Goal: Task Accomplishment & Management: Use online tool/utility

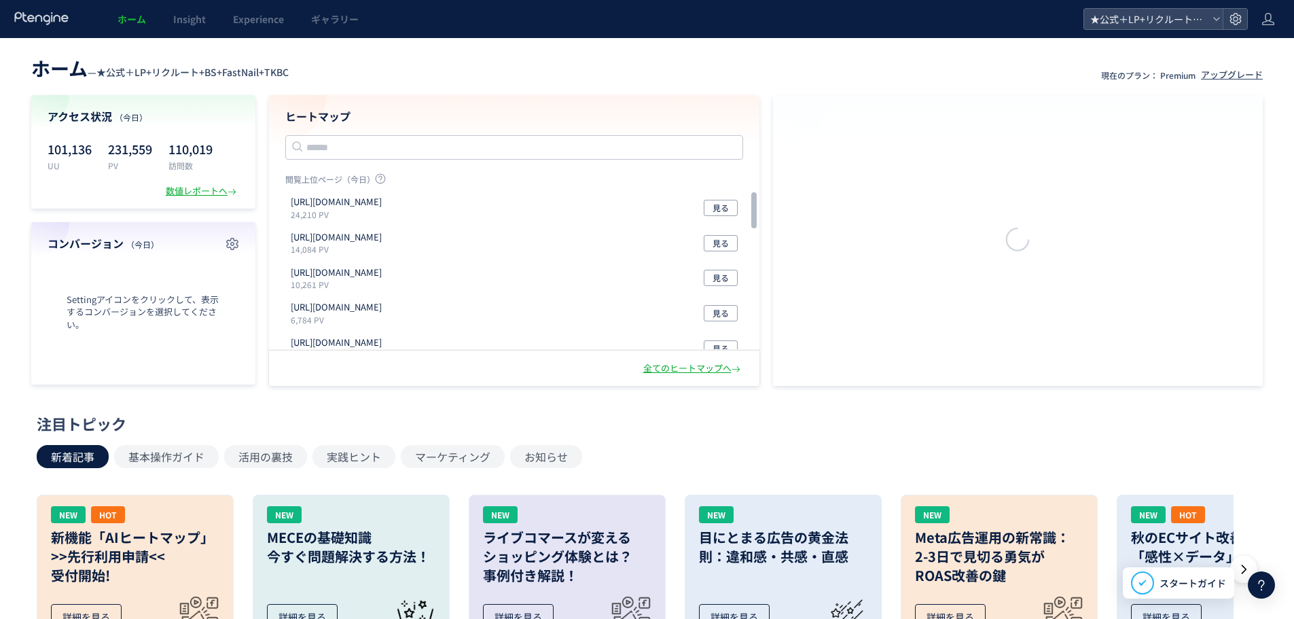
click at [678, 56] on header "ホーム — ★公式＋LP+リクルート+BS+FastNail+TKBC 現在のプラン： Premium アップグレード" at bounding box center [646, 67] width 1231 height 30
click at [672, 34] on div "ホーム Insight Experience ギャラリー" at bounding box center [541, 19] width 1083 height 38
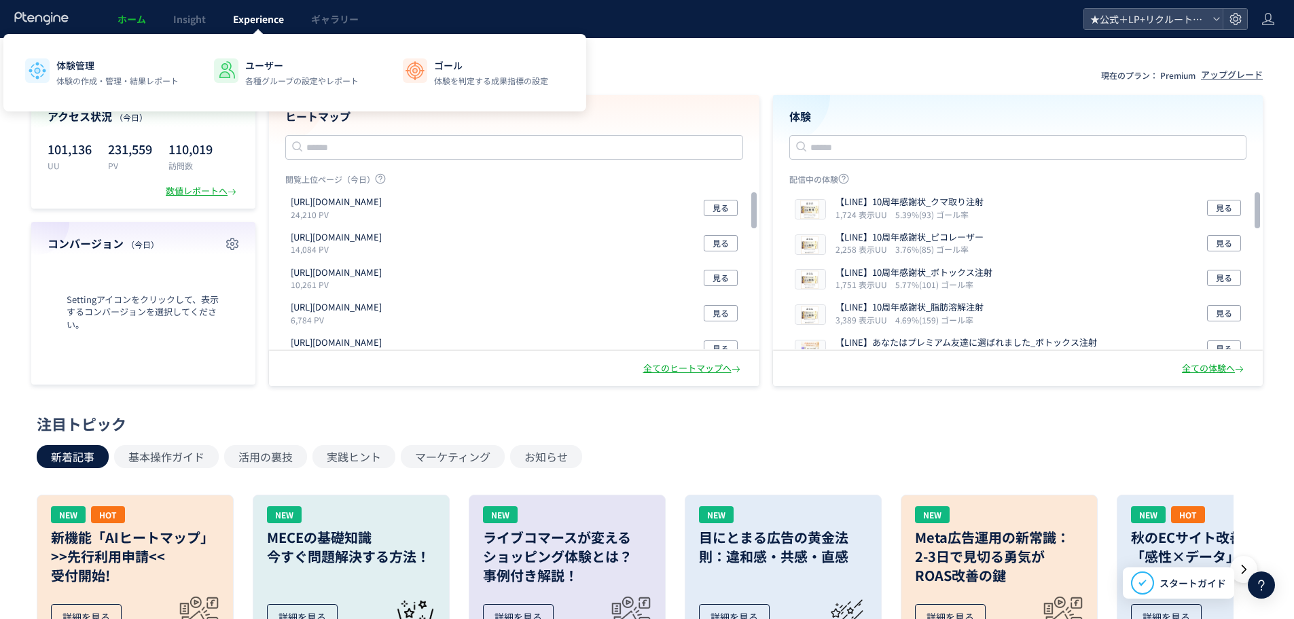
click at [259, 24] on span "Experience" at bounding box center [258, 19] width 51 height 14
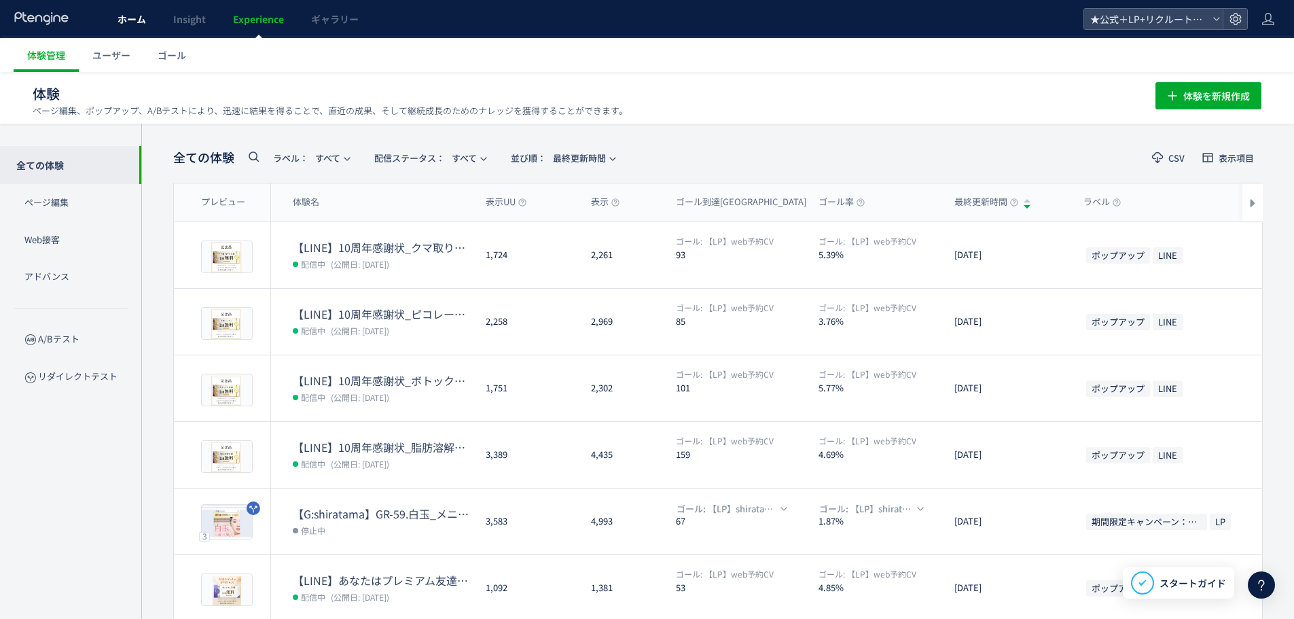
click at [120, 20] on span "ホーム" at bounding box center [131, 19] width 29 height 14
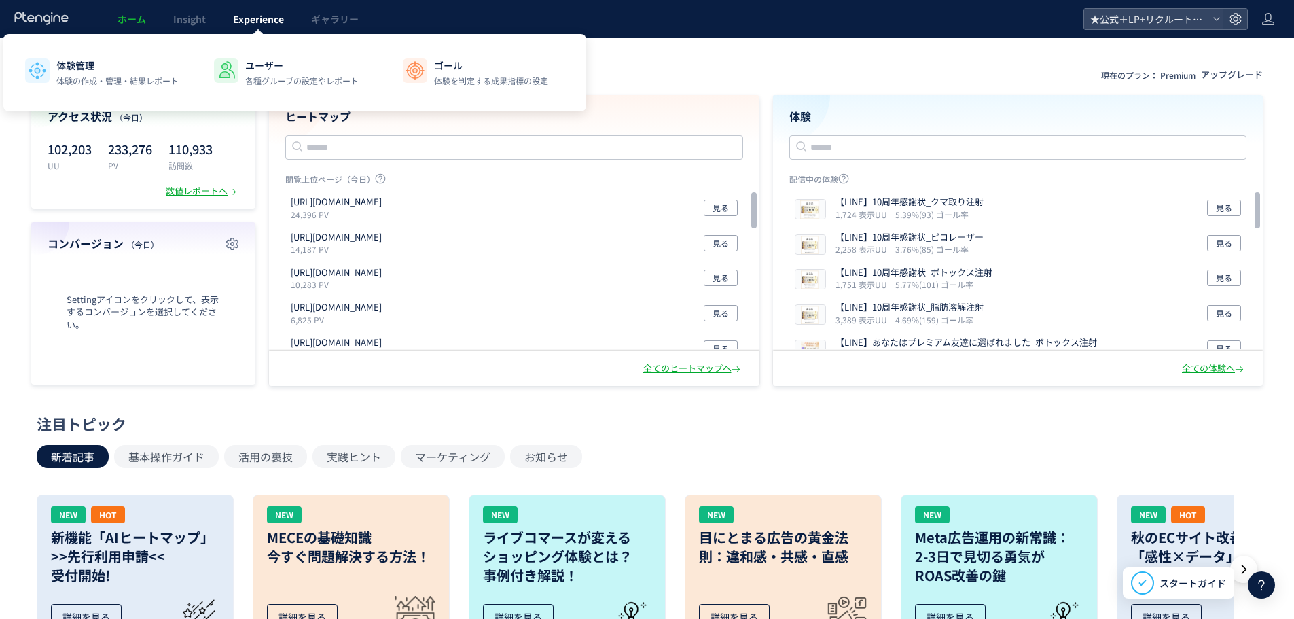
click at [240, 23] on span "Experience" at bounding box center [258, 19] width 51 height 14
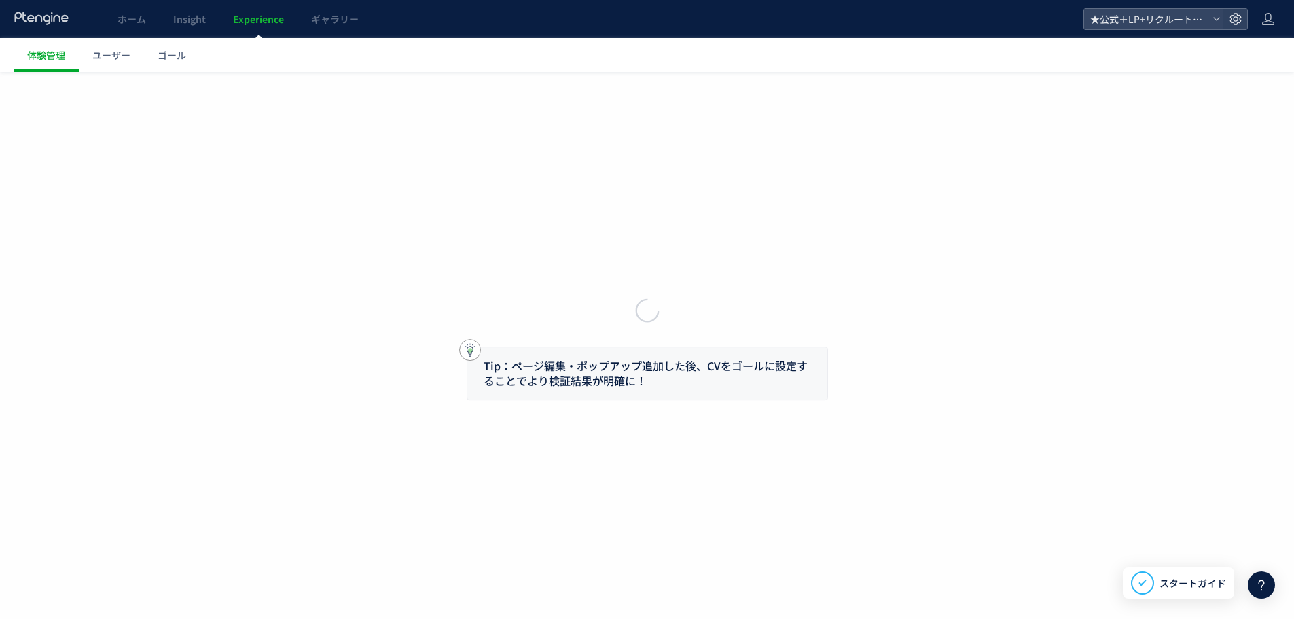
click at [510, 12] on div "ホーム Insight Experience ギャラリー" at bounding box center [541, 19] width 1083 height 38
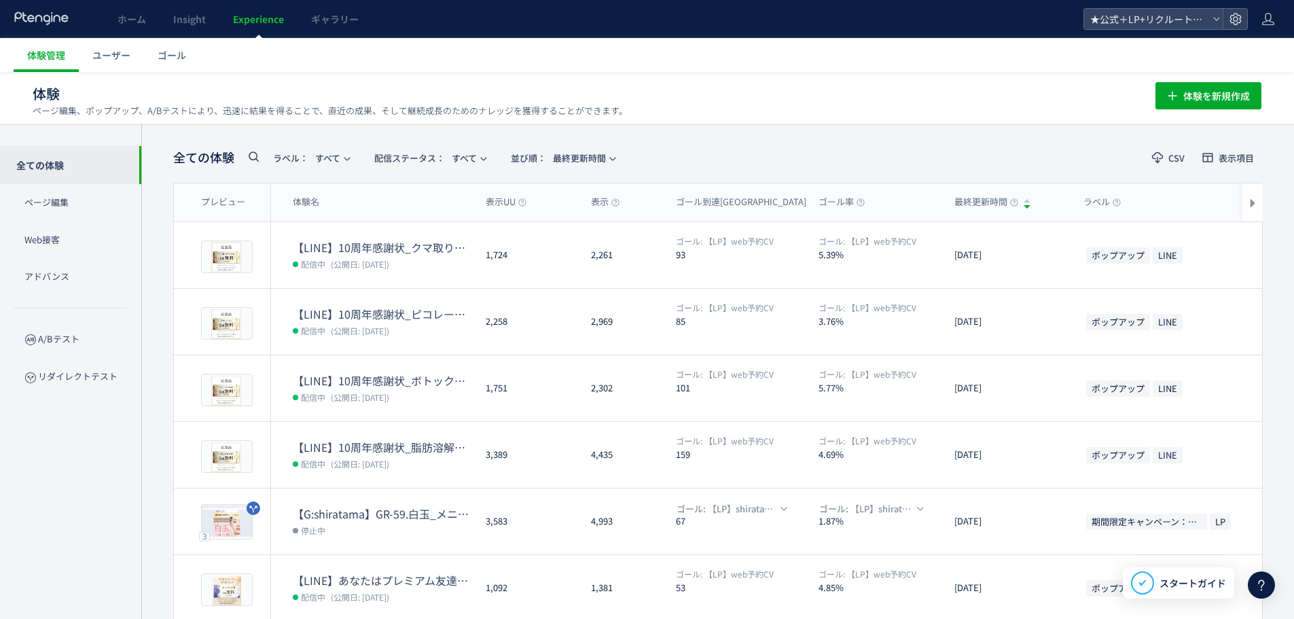
click at [541, 62] on ul "体験管理 ユーザー ゴール" at bounding box center [654, 55] width 1280 height 34
click at [396, 52] on ul "体験管理 ユーザー ゴール" at bounding box center [654, 55] width 1280 height 34
click at [397, 53] on ul "体験管理 ユーザー ゴール" at bounding box center [654, 55] width 1280 height 34
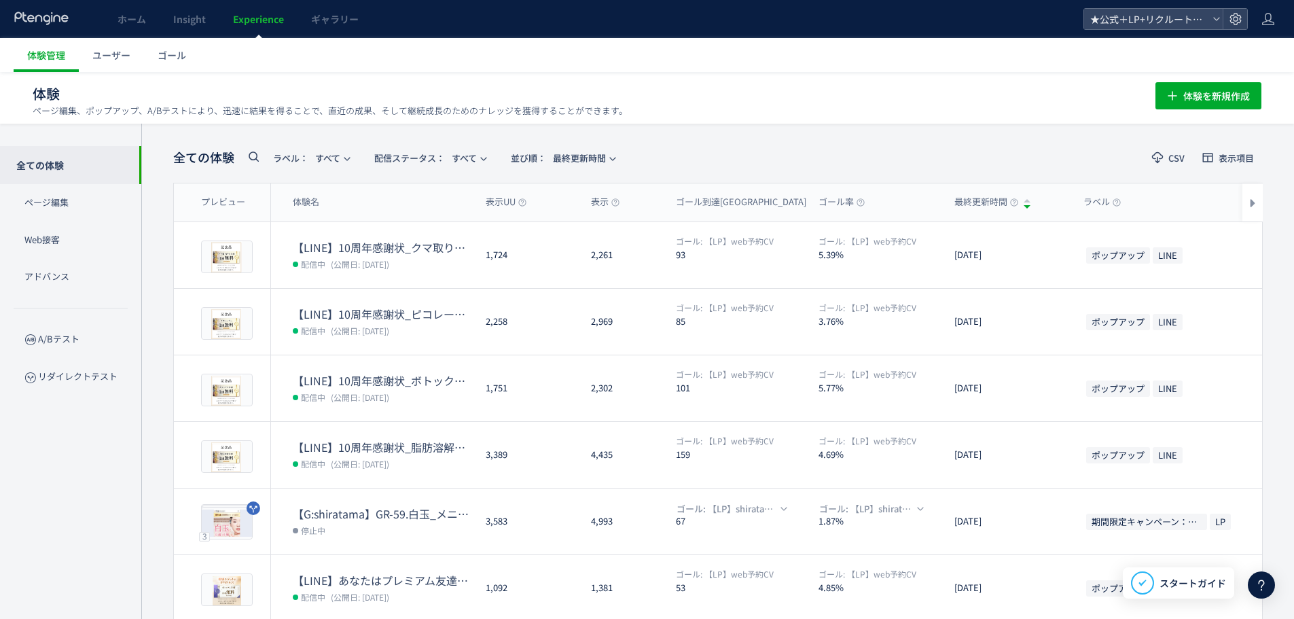
click at [397, 53] on ul "体験管理 ユーザー ゴール" at bounding box center [654, 55] width 1280 height 34
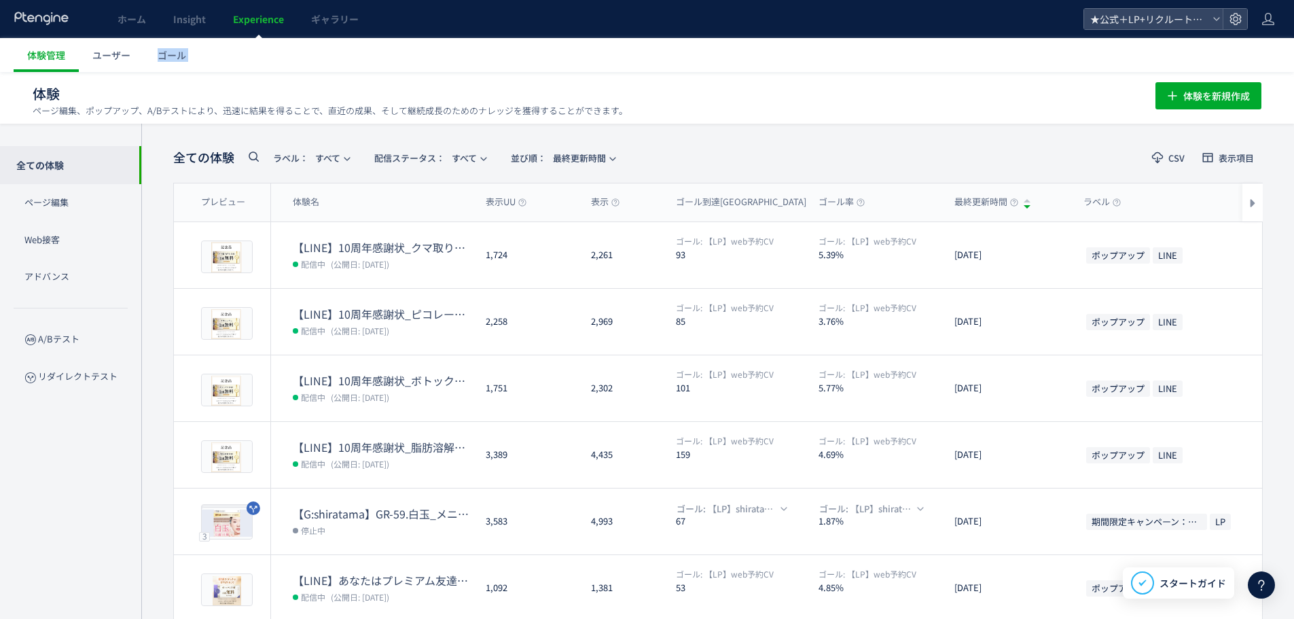
click at [427, 56] on ul "体験管理 ユーザー ゴール" at bounding box center [654, 55] width 1280 height 34
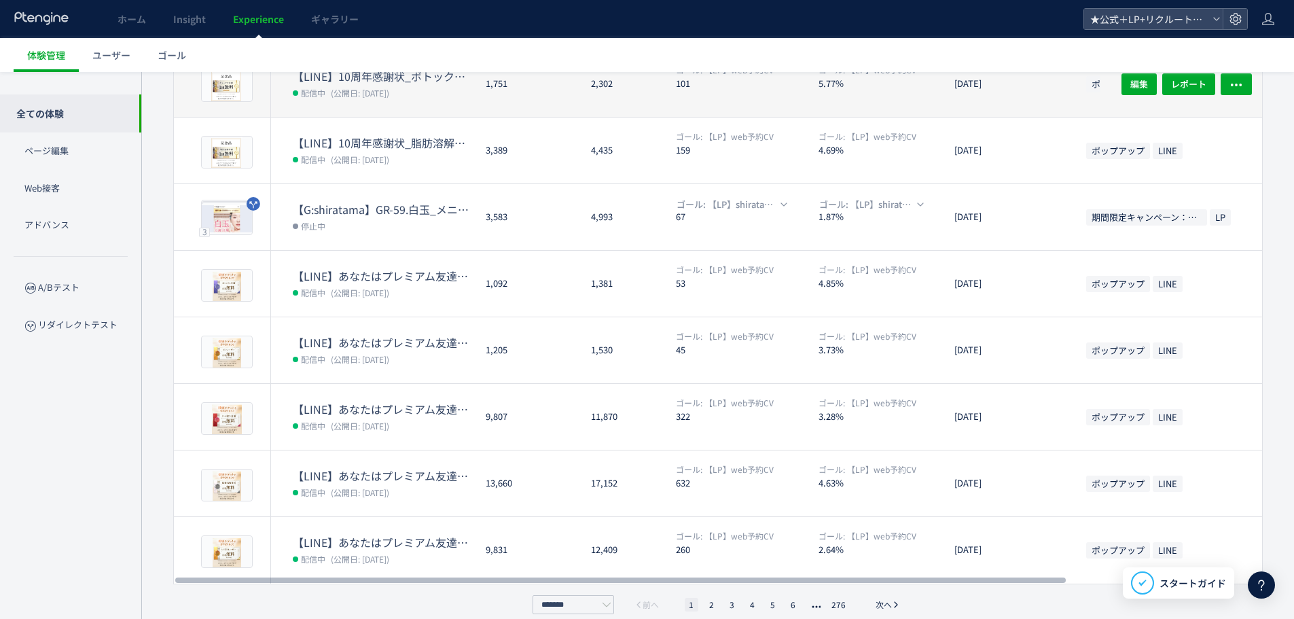
scroll to position [319, 0]
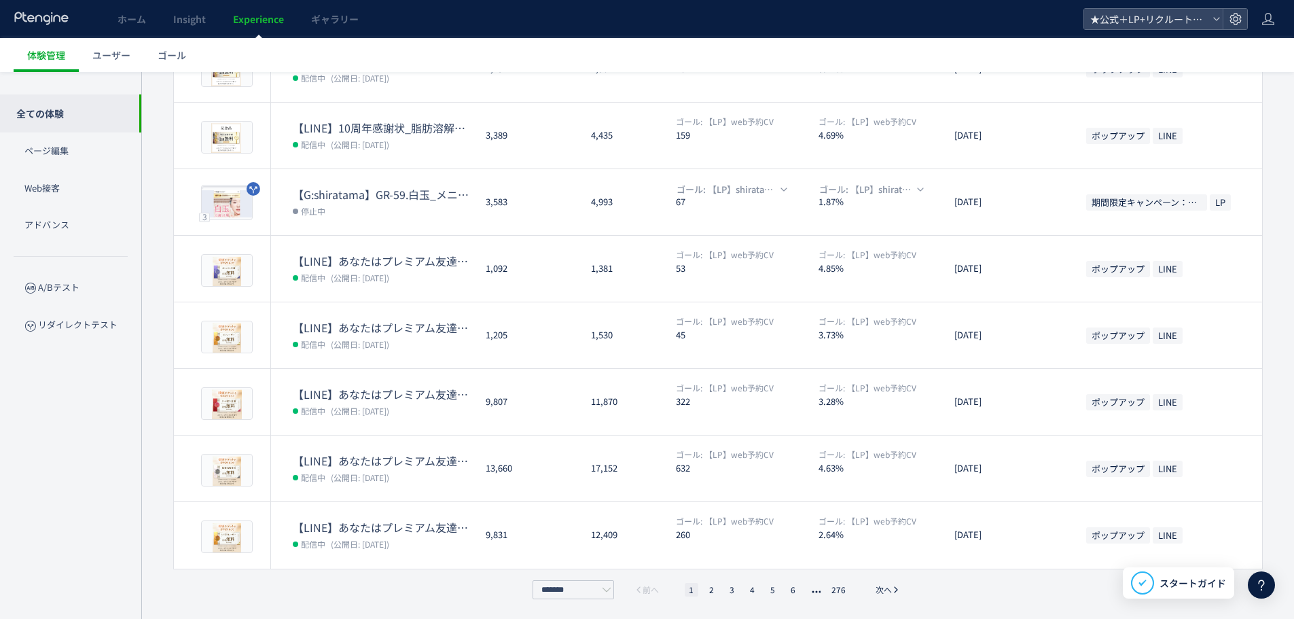
click at [380, 592] on div "******* 前へ 1 2 3 4 5 6 276 次へ" at bounding box center [717, 589] width 1089 height 19
click at [382, 599] on div "全ての体験 ラベル： すべて 配信ステータス​： すべて 並び順： 最終更新時間 CSV 表示項目 プレビュー 体験名 表示UU 表示 ゴール到達UU ゴール…" at bounding box center [717, 211] width 1153 height 815
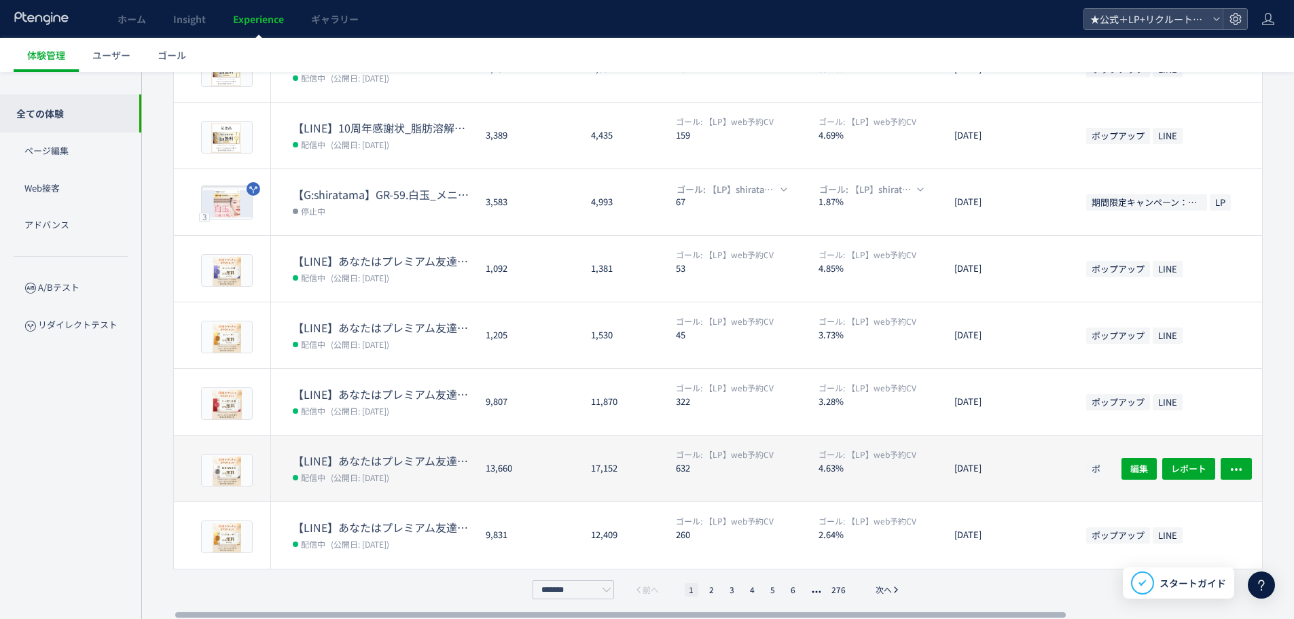
scroll to position [0, 0]
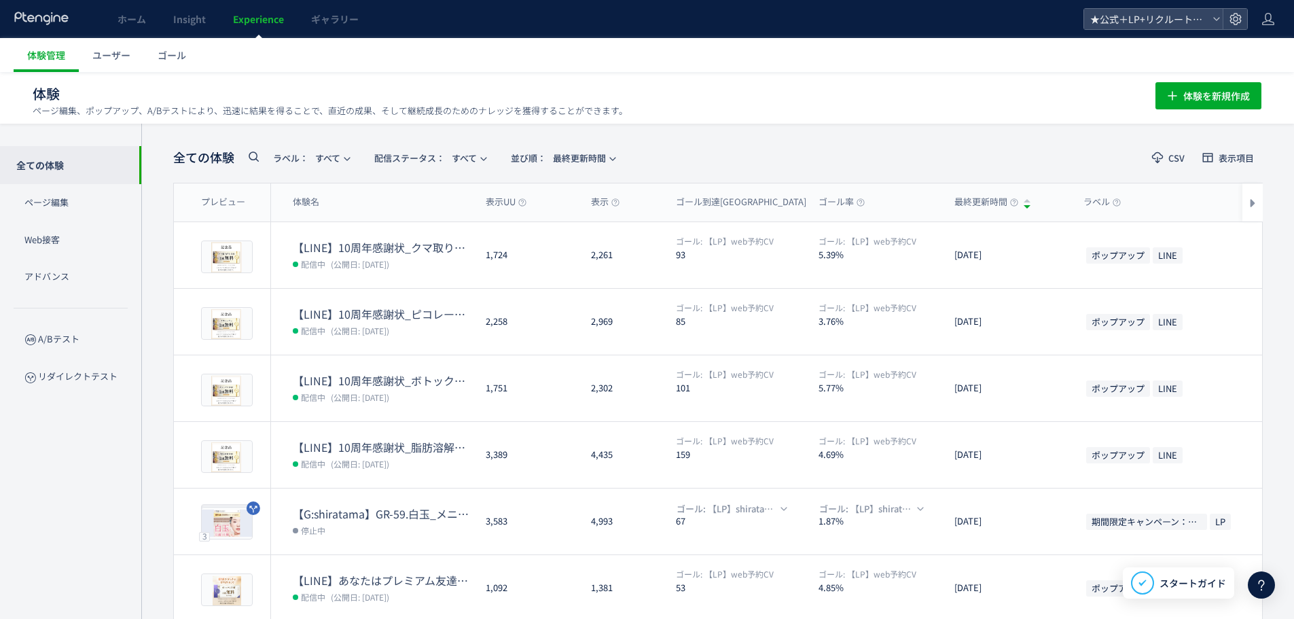
click at [474, 60] on ul "体験管理 ユーザー ゴール" at bounding box center [654, 55] width 1280 height 34
click at [474, 52] on ul "体験管理 ユーザー ゴール" at bounding box center [654, 55] width 1280 height 34
click at [474, 56] on ul "体験管理 ユーザー ゴール" at bounding box center [654, 55] width 1280 height 34
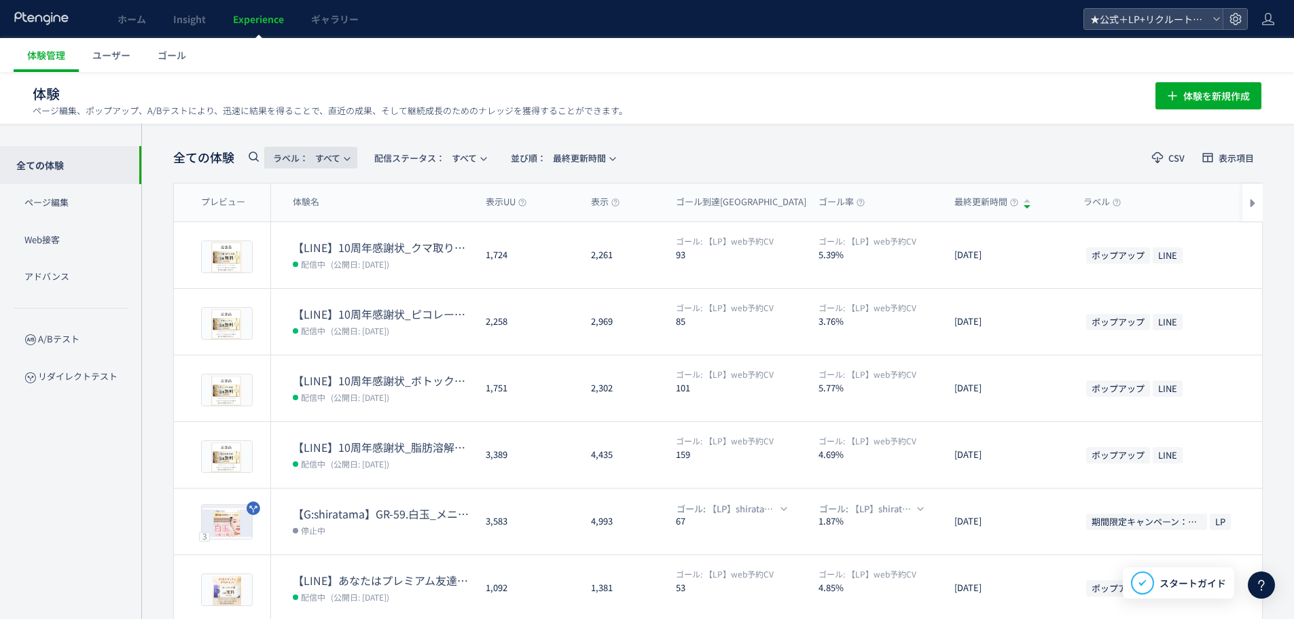
click at [345, 151] on button "ラベル： すべて" at bounding box center [310, 158] width 93 height 22
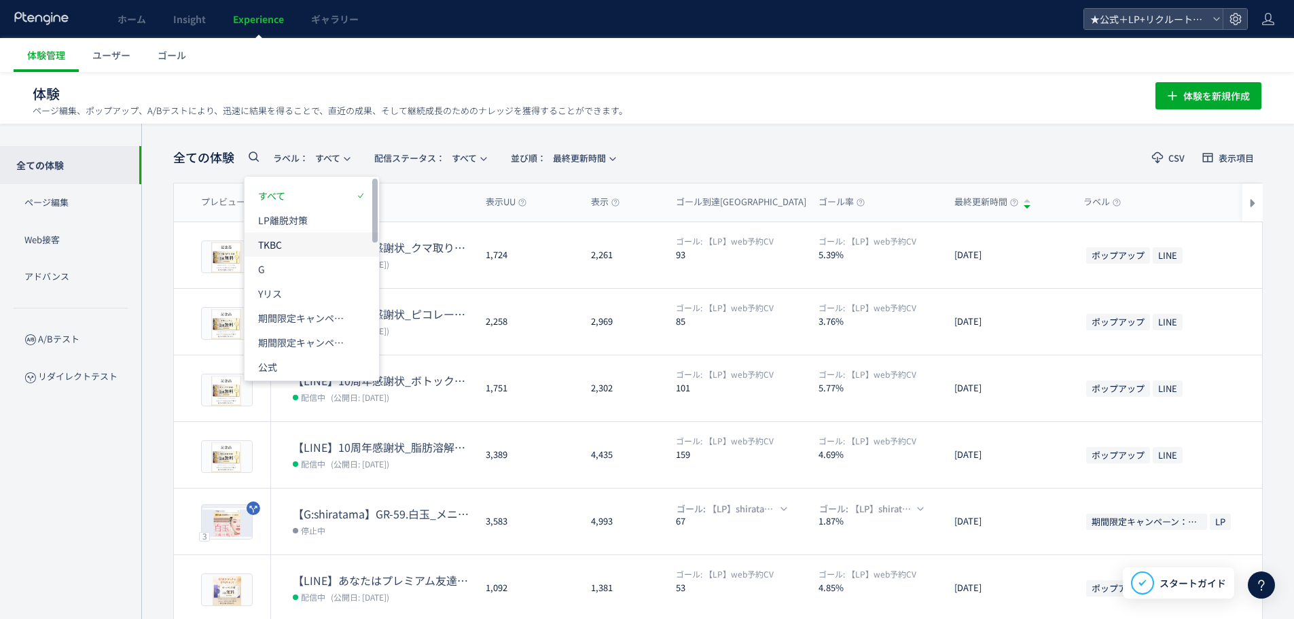
click at [335, 249] on p "TKBC" at bounding box center [303, 244] width 91 height 24
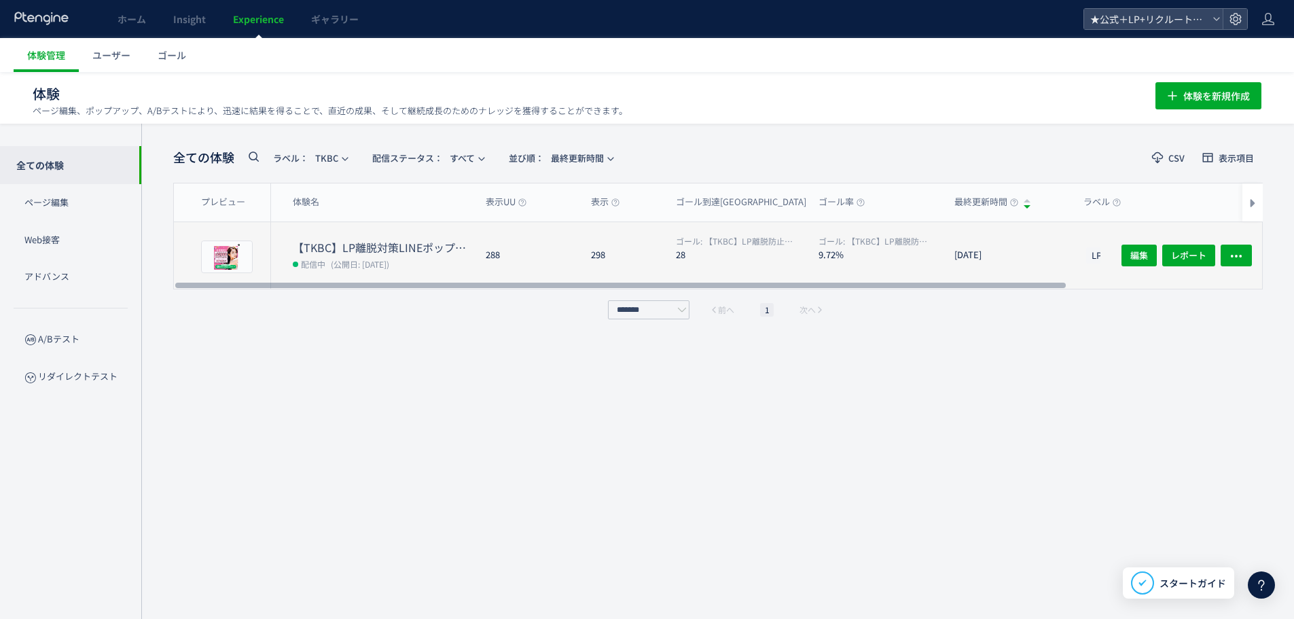
click at [440, 253] on dt "【TKBC】LP離脱対策LINEポップアップ" at bounding box center [384, 248] width 182 height 16
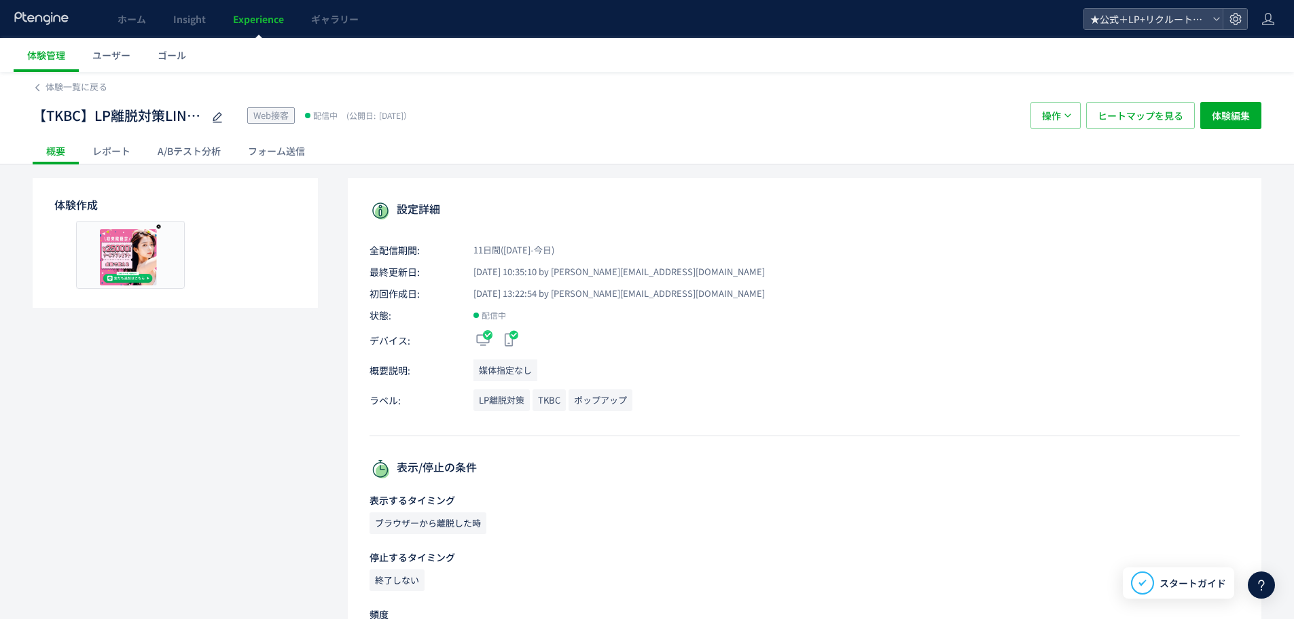
click at [295, 150] on div "フォーム送信" at bounding box center [276, 150] width 84 height 27
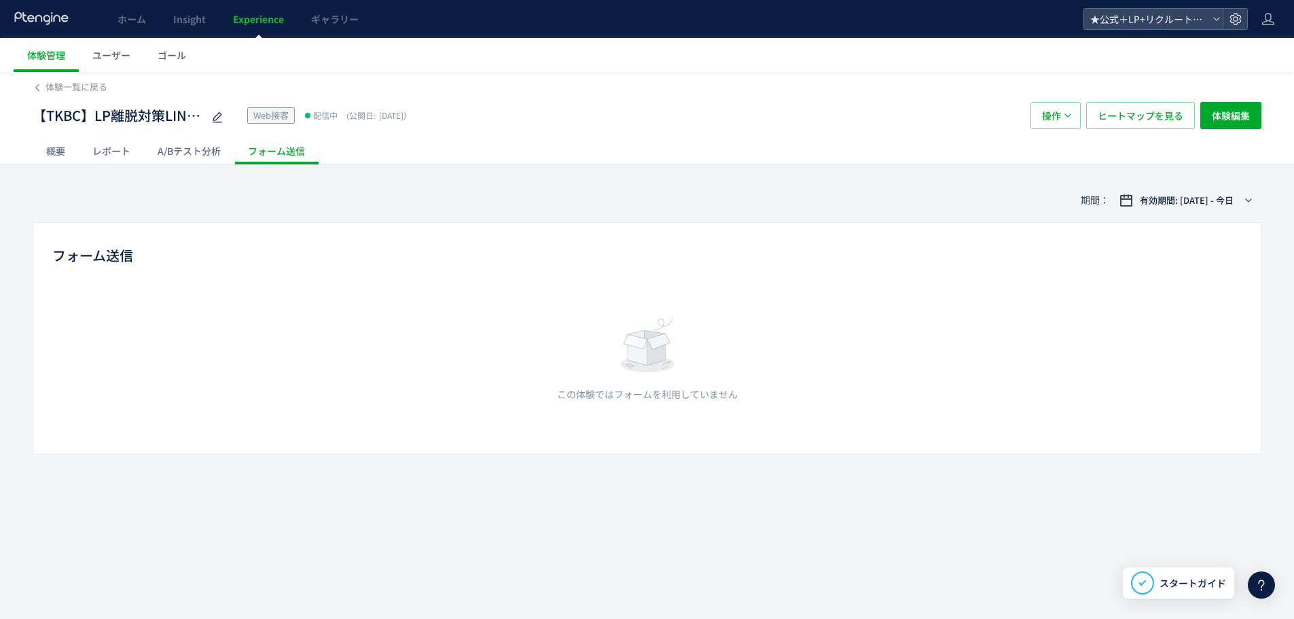
click at [209, 148] on div "A/Bテスト分析" at bounding box center [189, 150] width 90 height 27
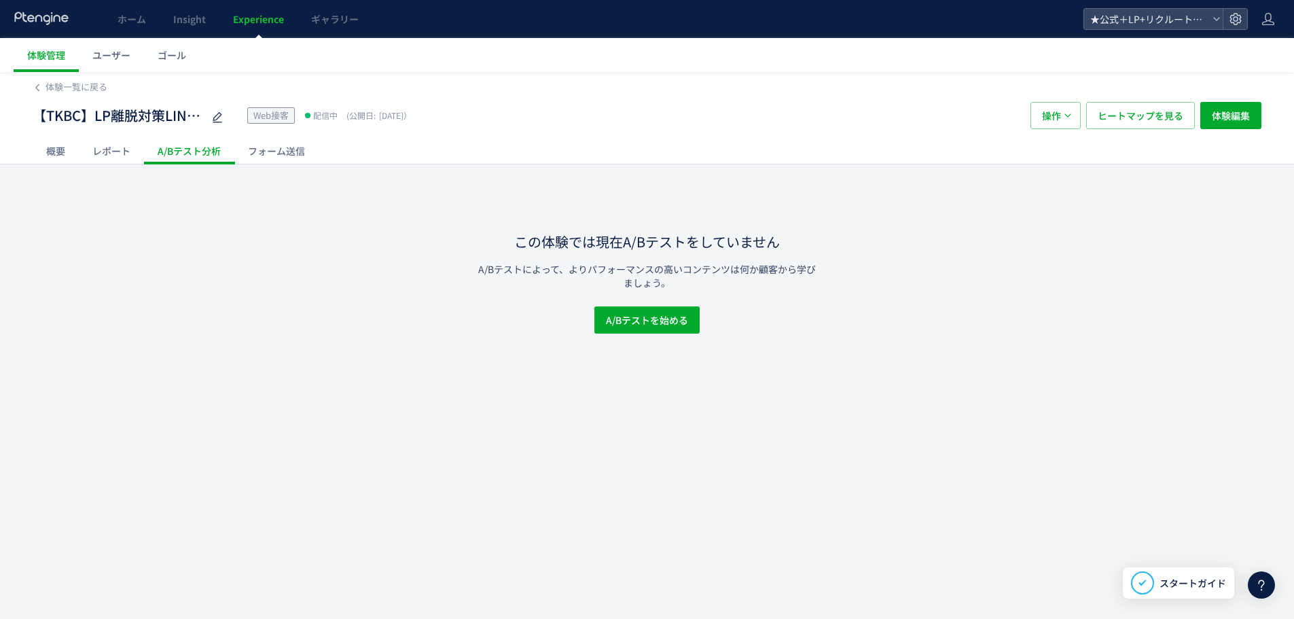
click at [120, 153] on div "レポート" at bounding box center [111, 150] width 65 height 27
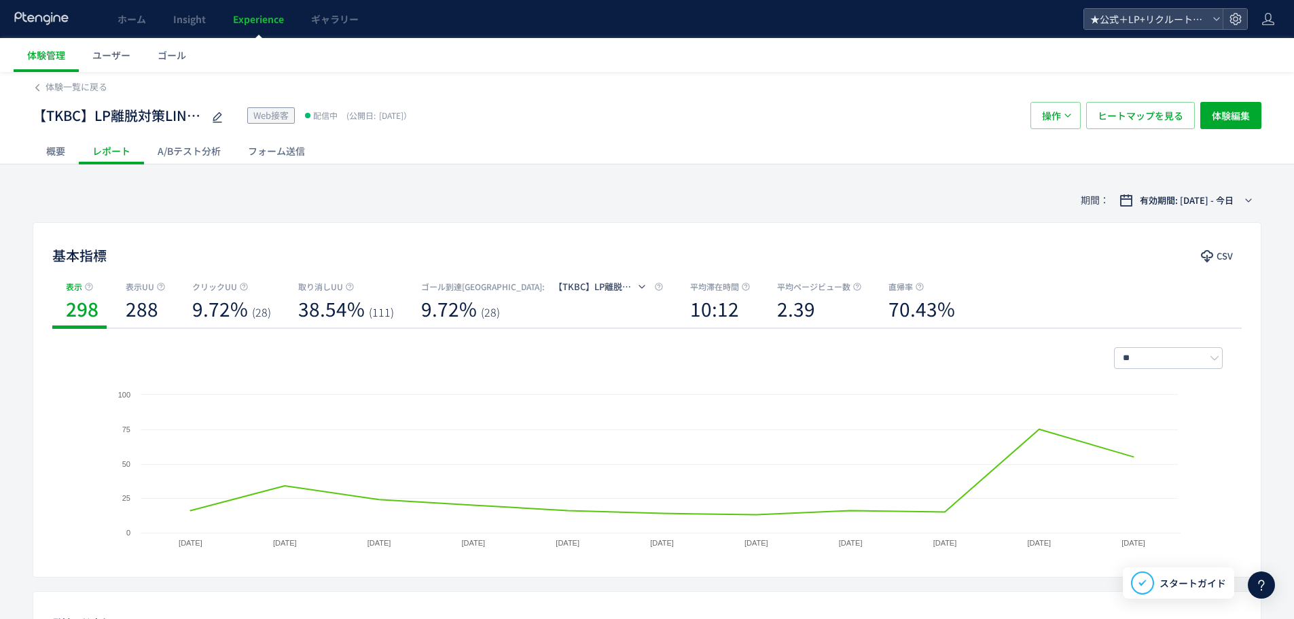
click at [694, 119] on div "【TKBC】LP離脱対策LINEポップアップ Web接客 配信中 (公開日: [DATE]）" at bounding box center [525, 115] width 984 height 27
click at [685, 151] on div "概要 レポート A/Bテスト分析 フォーム送信" at bounding box center [647, 150] width 1229 height 26
drag, startPoint x: 644, startPoint y: 107, endPoint x: 648, endPoint y: 161, distance: 54.5
click at [644, 108] on div "【TKBC】LP離脱対策LINEポップアップ Web接客 配信中 (公開日: [DATE]）" at bounding box center [525, 115] width 984 height 27
click at [649, 162] on div "概要 レポート A/Bテスト分析 フォーム送信" at bounding box center [647, 150] width 1229 height 26
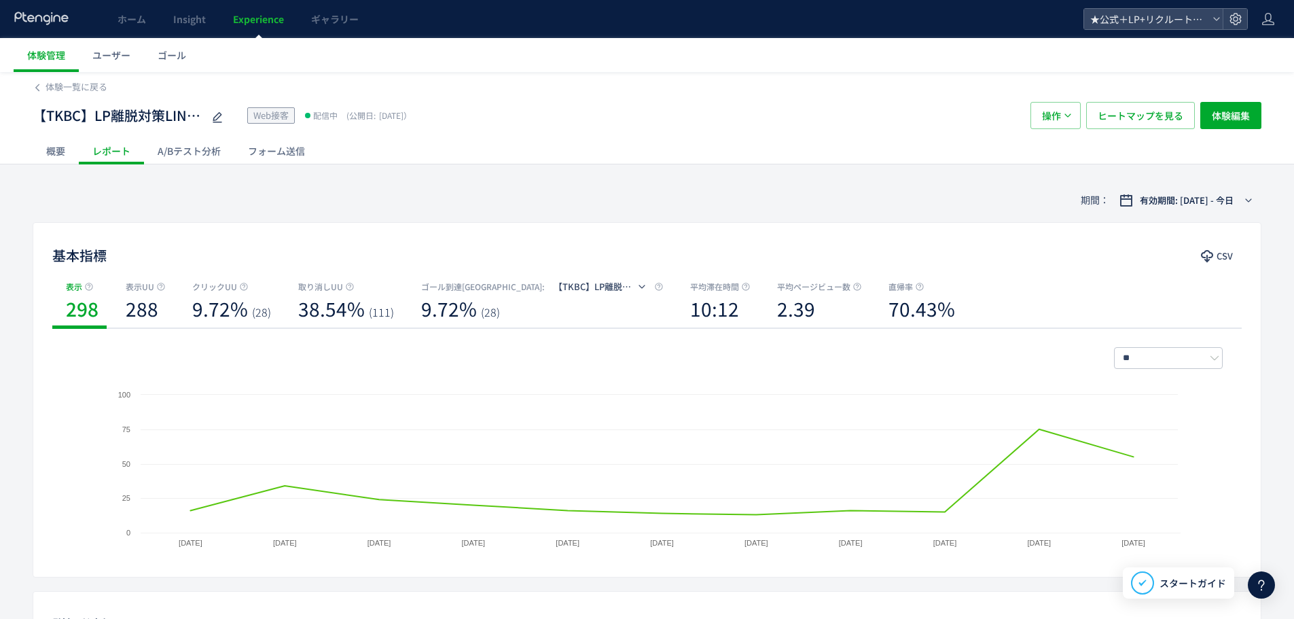
scroll to position [68, 0]
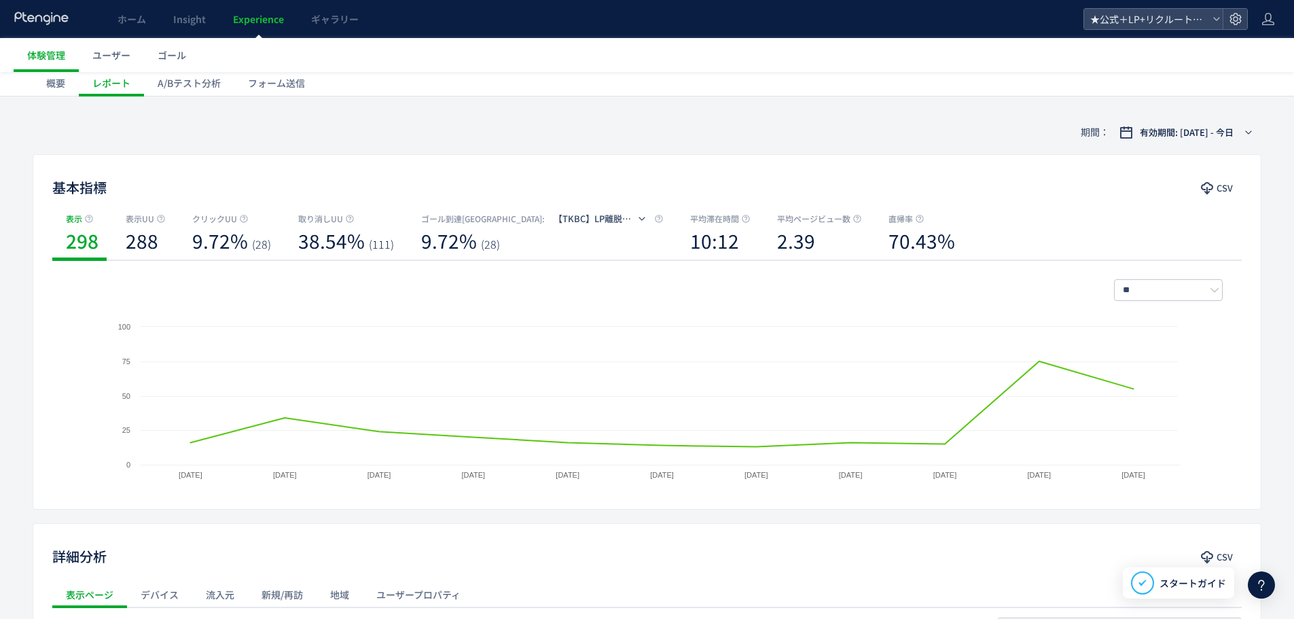
click at [562, 166] on div "基本指標 CSV 表示 298 表示UU 288 クリックUU 9.72% (28) 取り消しUU 38.54% (111) ゴール到達[GEOGRAPHIC…" at bounding box center [647, 331] width 1229 height 355
click at [557, 144] on div "期間： 有効期間: [DATE] - 今日" at bounding box center [647, 132] width 1229 height 44
click at [594, 128] on div "期間： 有効期間: [DATE] - 今日" at bounding box center [647, 132] width 1229 height 44
click at [622, 144] on div "期間： 有効期間: [DATE] - 今日" at bounding box center [647, 132] width 1229 height 44
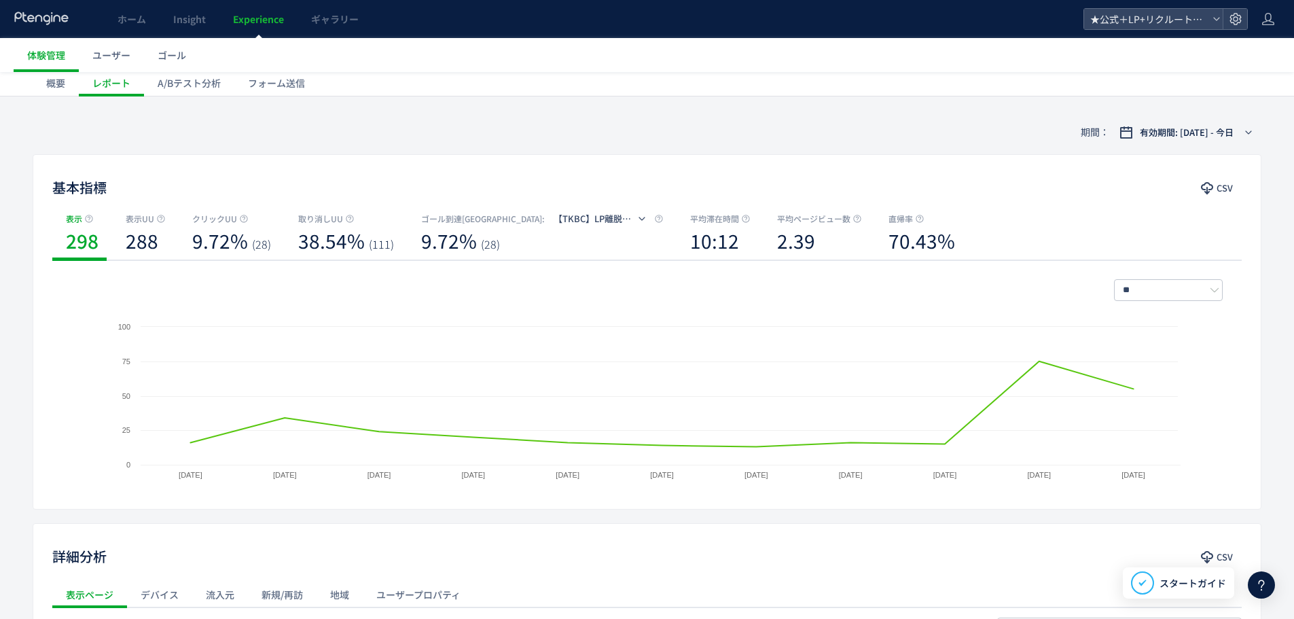
click at [722, 143] on div "期間： 有効期間: [DATE] - 今日" at bounding box center [647, 132] width 1229 height 44
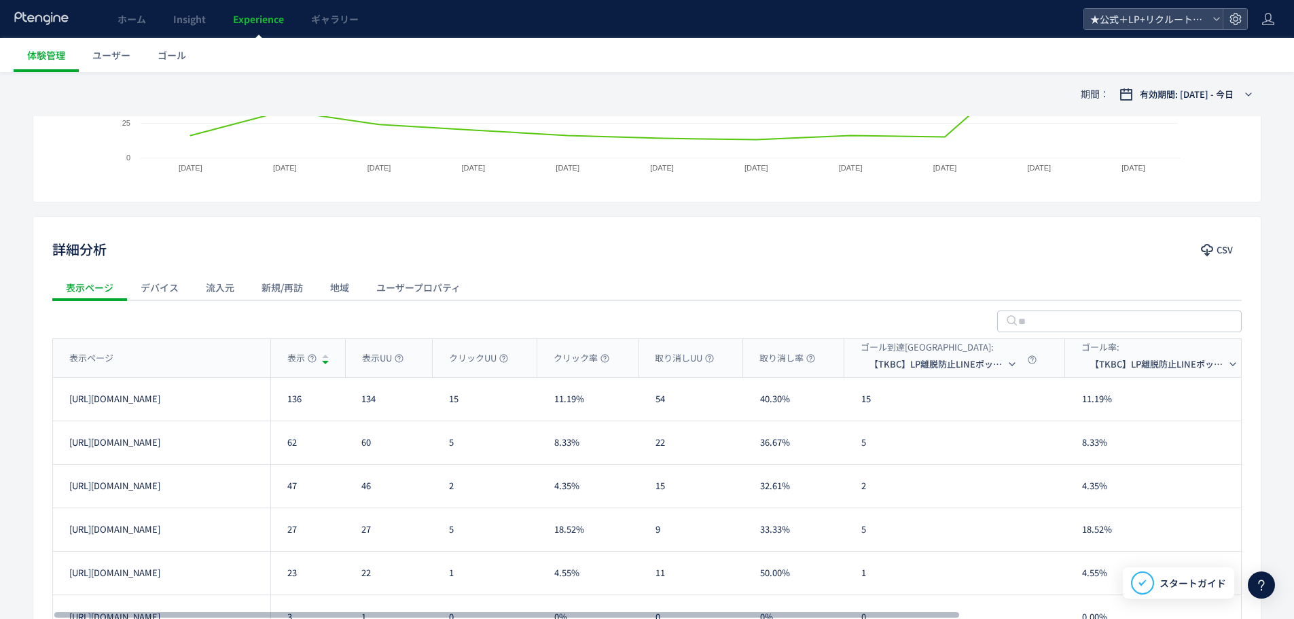
scroll to position [0, 0]
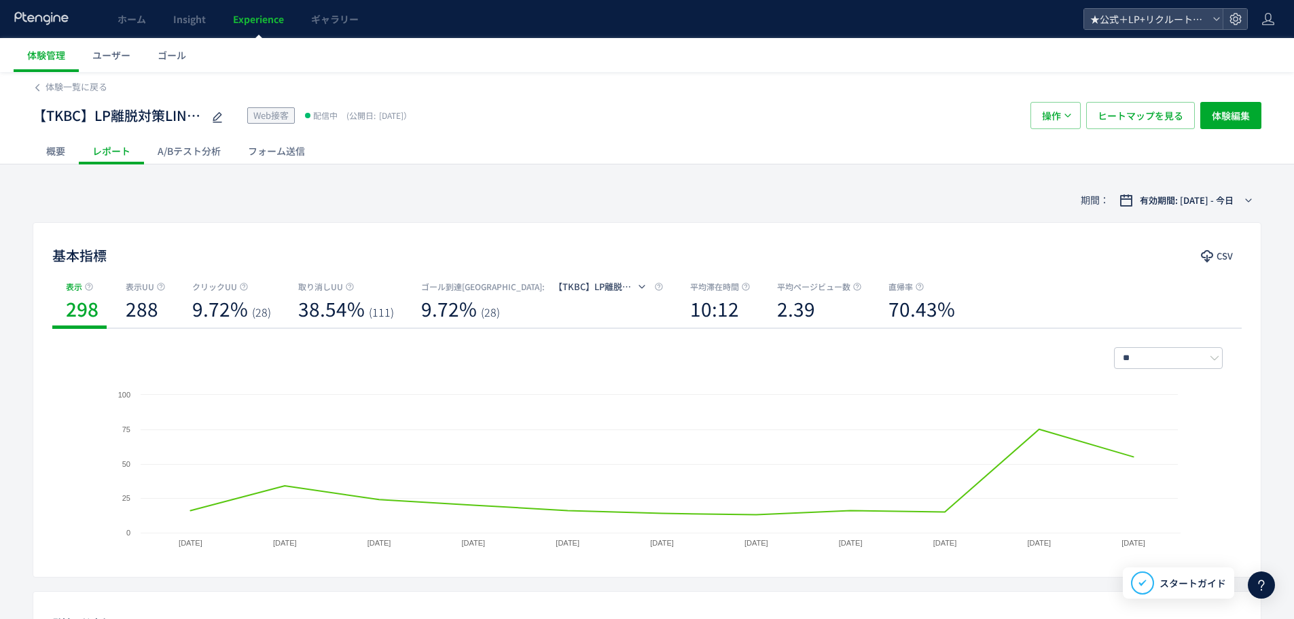
click at [60, 157] on div "概要" at bounding box center [56, 150] width 46 height 27
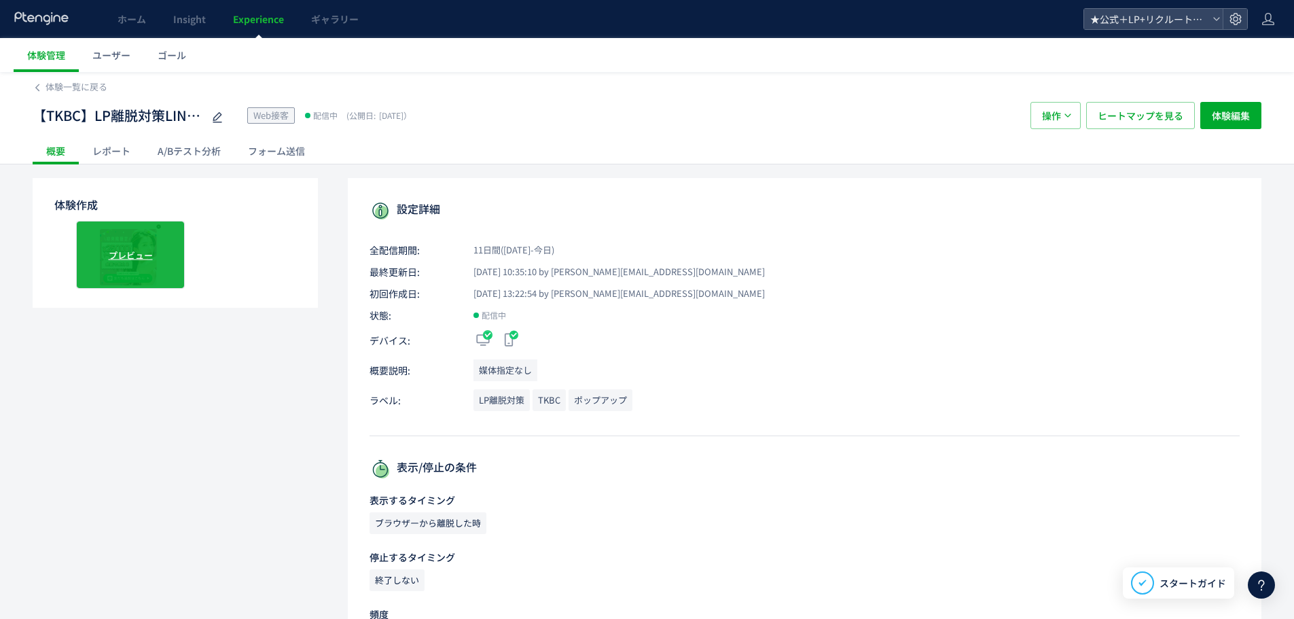
click at [117, 255] on span "プレビュー" at bounding box center [131, 254] width 44 height 13
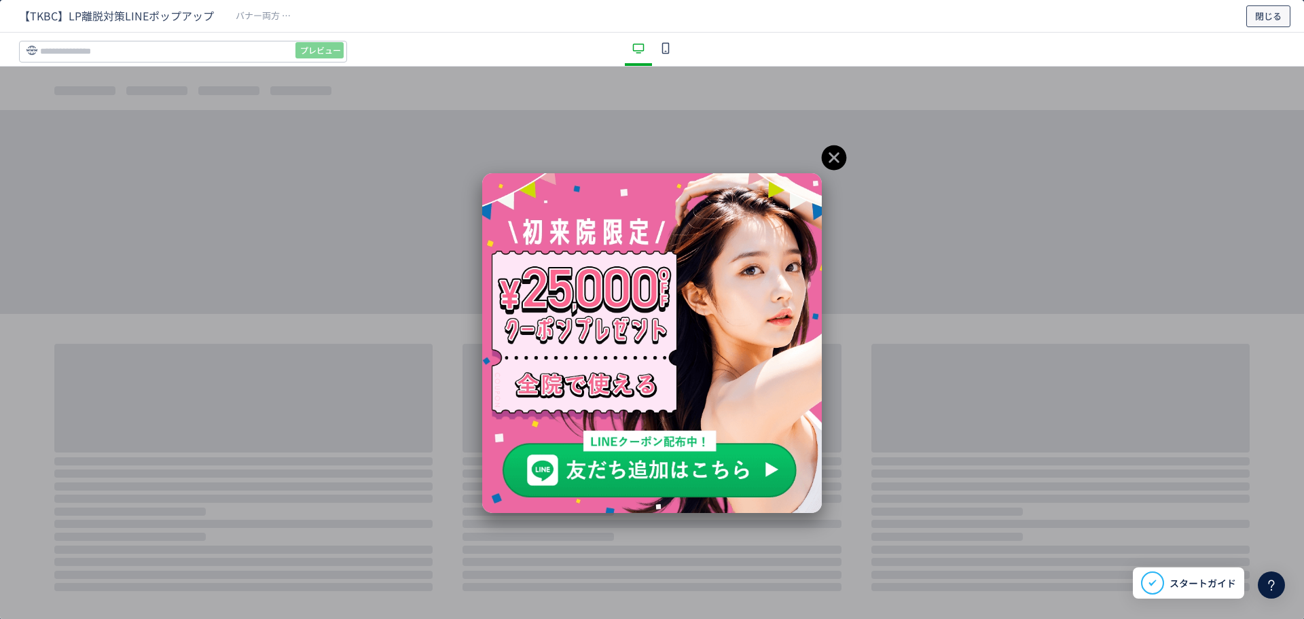
click at [1265, 14] on span "閉じる" at bounding box center [1268, 16] width 26 height 22
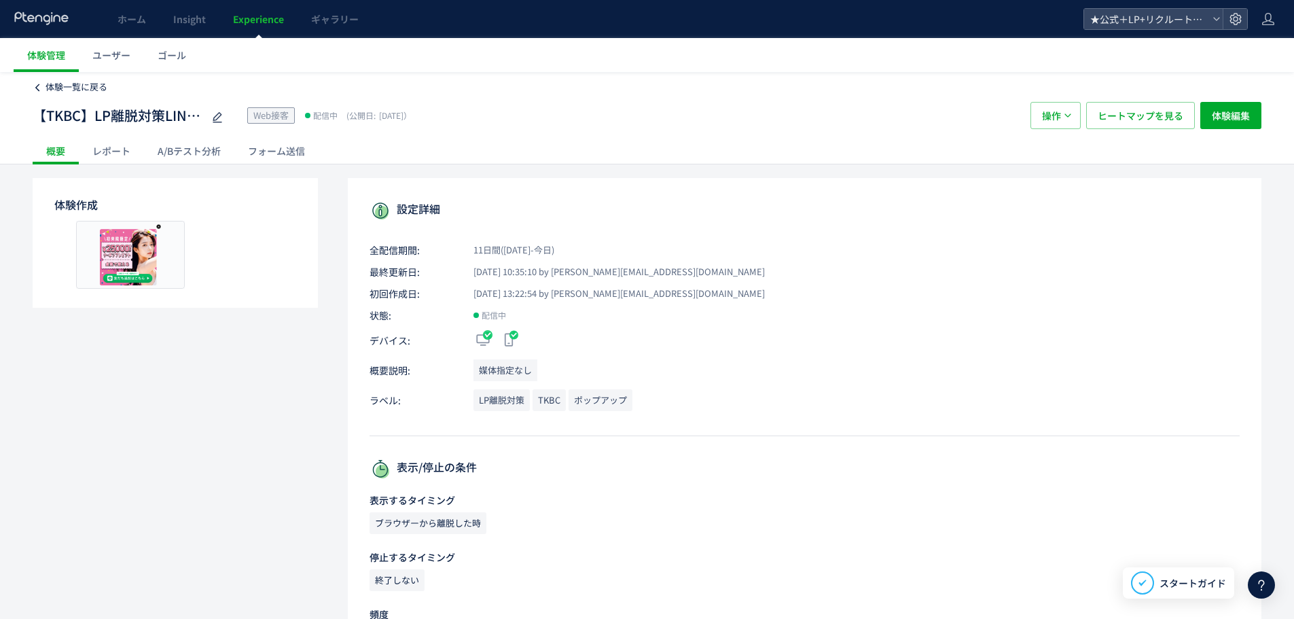
click at [73, 90] on span "体験一覧に戻る" at bounding box center [77, 86] width 62 height 13
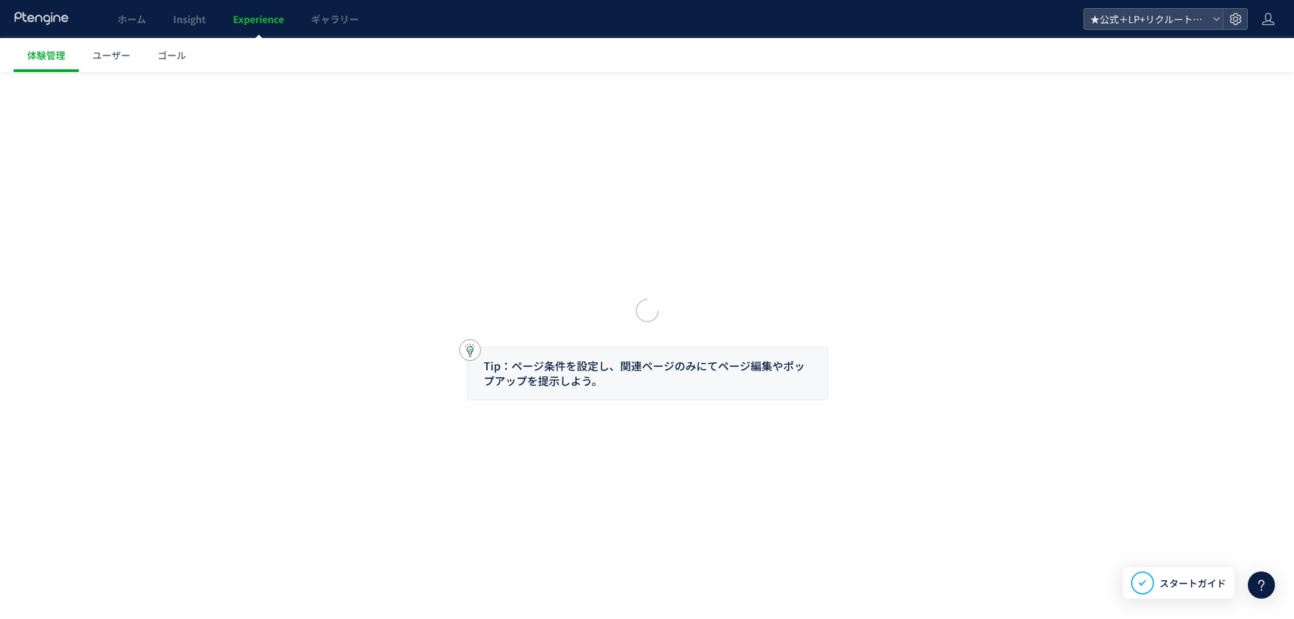
click at [624, 46] on ul "体験管理 ユーザー ゴール" at bounding box center [654, 55] width 1280 height 34
click at [626, 33] on div "ホーム Insight Experience ギャラリー" at bounding box center [541, 19] width 1083 height 38
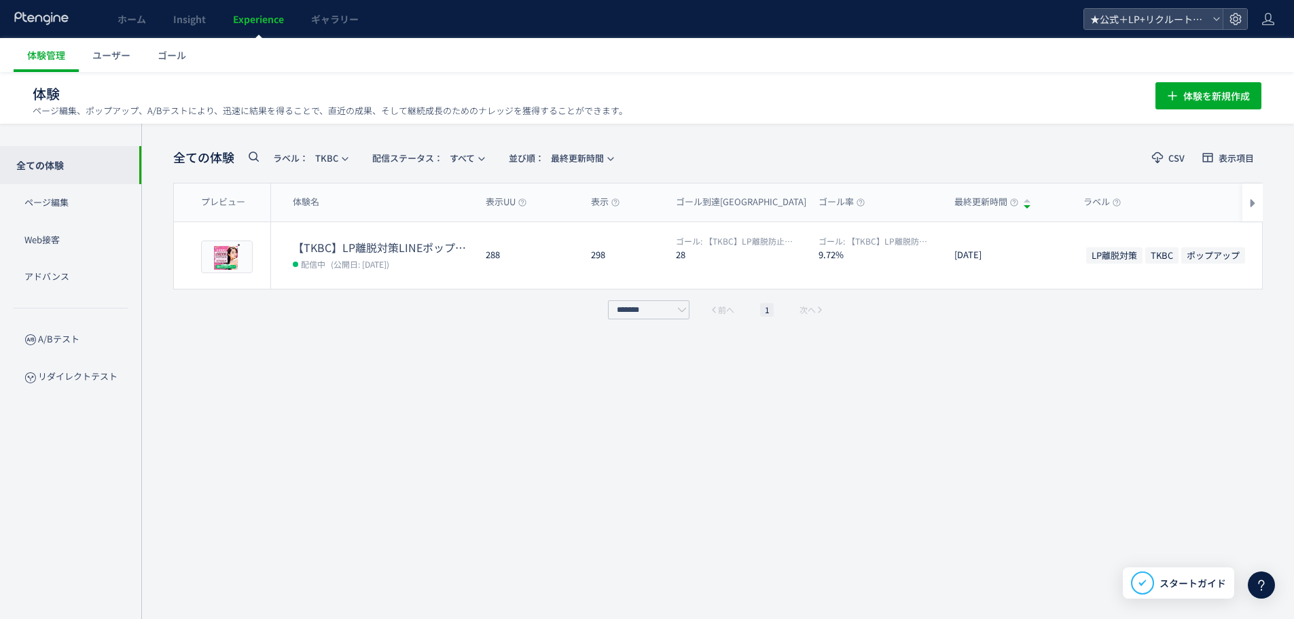
click at [619, 14] on div "ホーム Insight Experience ギャラリー" at bounding box center [541, 19] width 1083 height 38
click at [526, 27] on div "ホーム Insight Experience ギャラリー" at bounding box center [541, 19] width 1083 height 38
click at [489, 355] on div "全ての体験 ラベル： TKBC 配信ステータス​： すべて 並び順： 最終更新時間 CSV 表示項目 プレビュー 体験名 表示UU 表示 ゴール到達UU ゴー…" at bounding box center [717, 371] width 1089 height 454
